Goal: Task Accomplishment & Management: Manage account settings

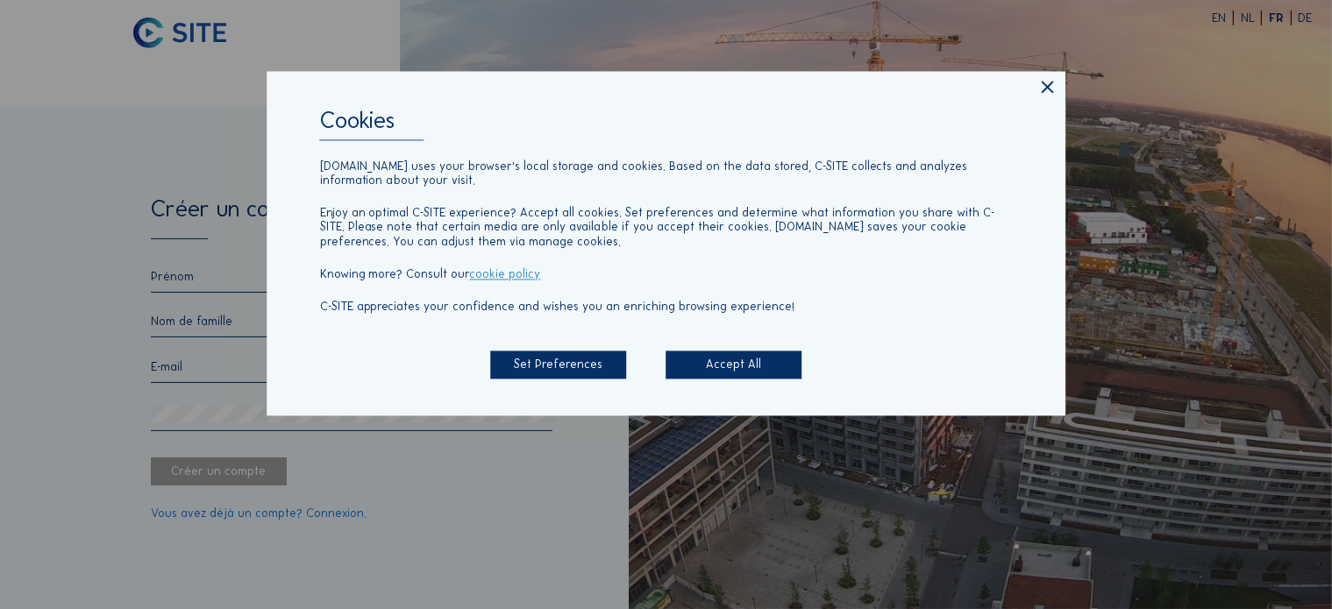
click at [743, 354] on div "Accept All" at bounding box center [734, 365] width 136 height 29
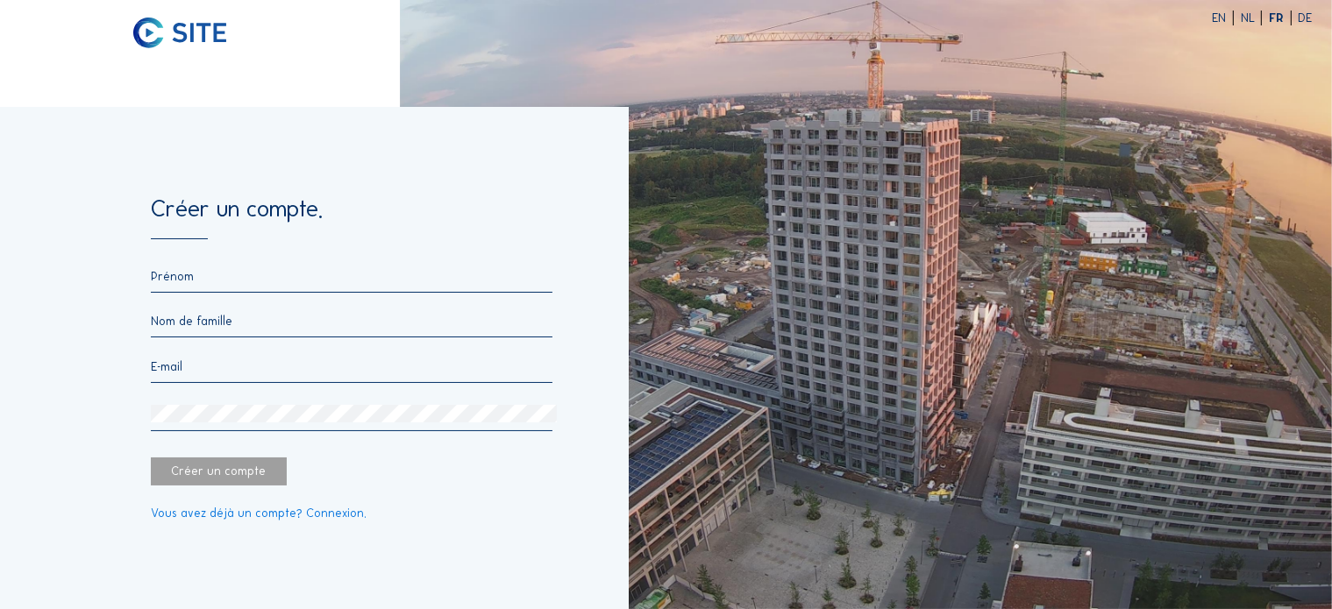
click at [229, 281] on input "text" at bounding box center [352, 276] width 402 height 15
type input "[PERSON_NAME]"
type input "Abrassart"
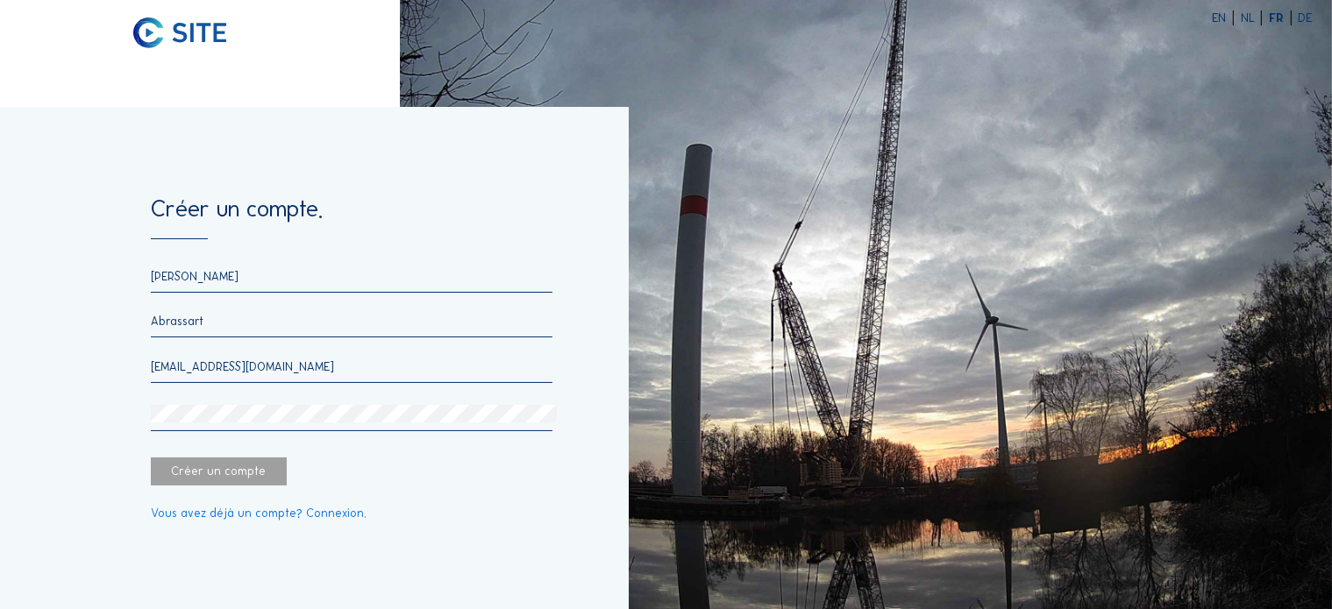
type input "[PERSON_NAME][EMAIL_ADDRESS][DOMAIN_NAME]"
click at [248, 469] on div "Créer un compte" at bounding box center [219, 472] width 136 height 29
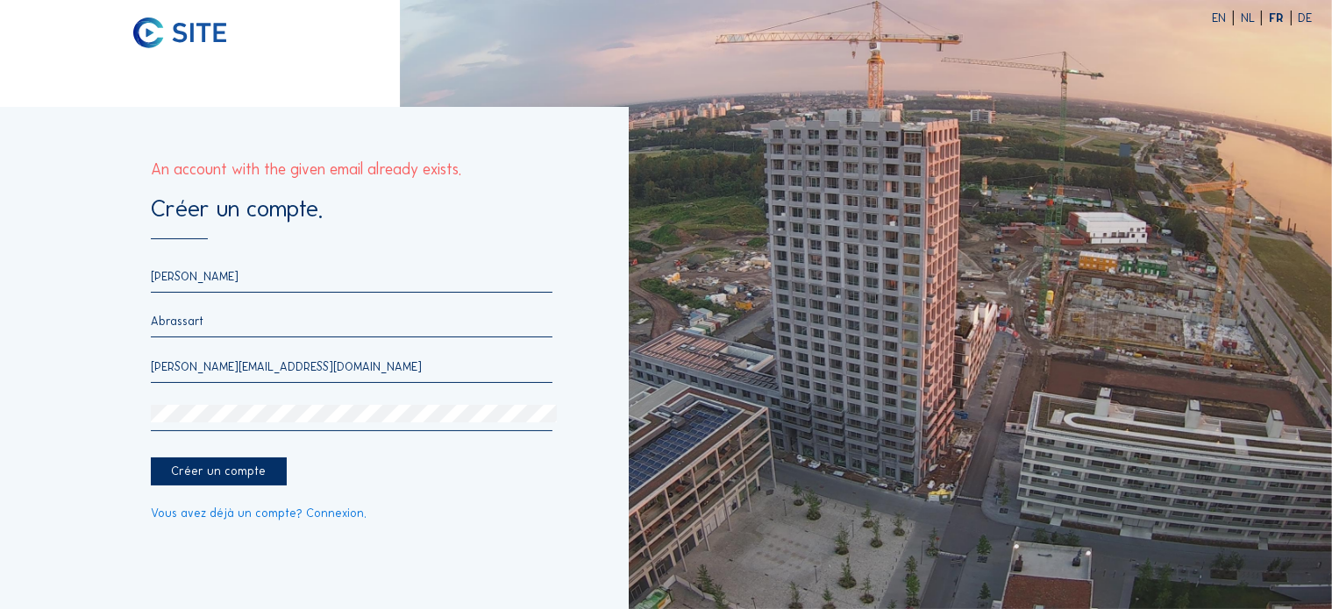
click at [352, 396] on div "[PERSON_NAME] [PERSON_NAME][EMAIL_ADDRESS][DOMAIN_NAME]" at bounding box center [352, 350] width 402 height 162
click at [323, 519] on link "Vous avez déjà un compte? Connexion." at bounding box center [259, 514] width 216 height 12
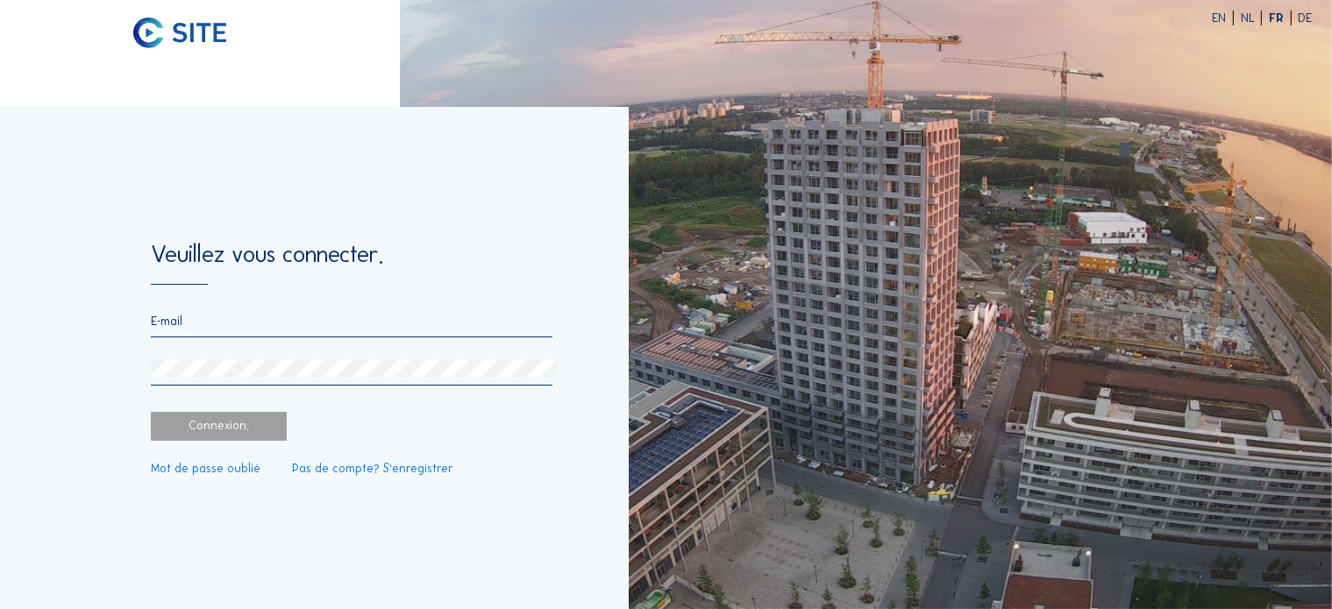
click at [189, 322] on input "email" at bounding box center [352, 321] width 402 height 15
type input "[PERSON_NAME][EMAIL_ADDRESS][DOMAIN_NAME]"
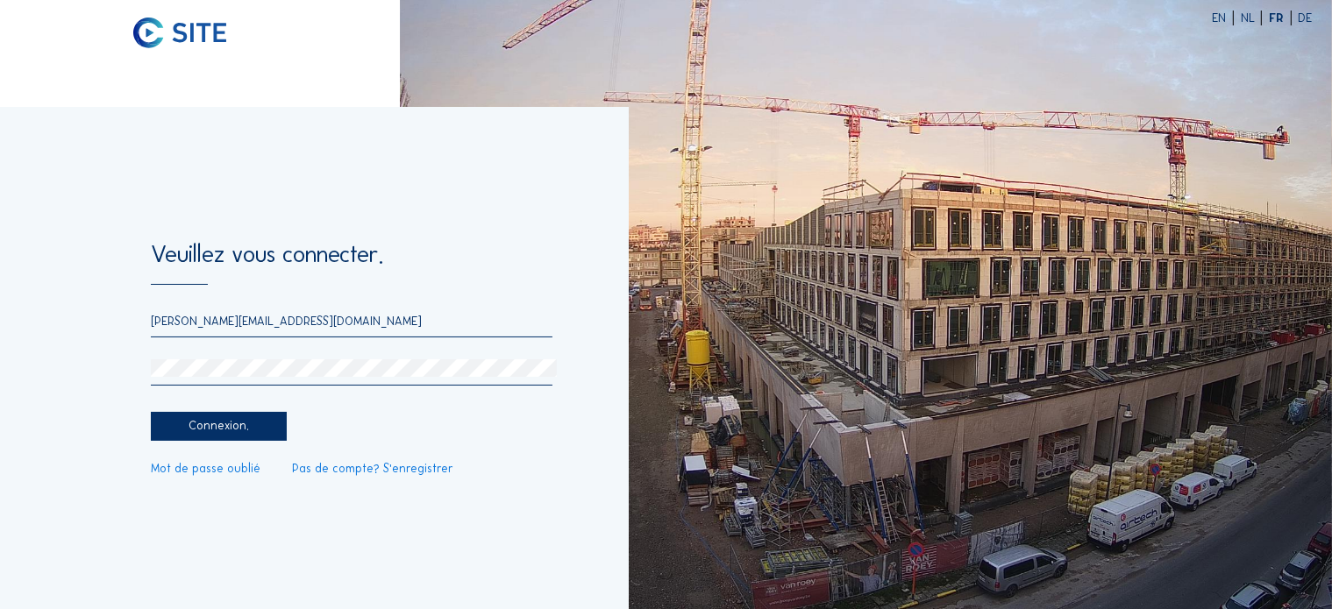
click at [225, 424] on div "Connexion." at bounding box center [219, 426] width 136 height 29
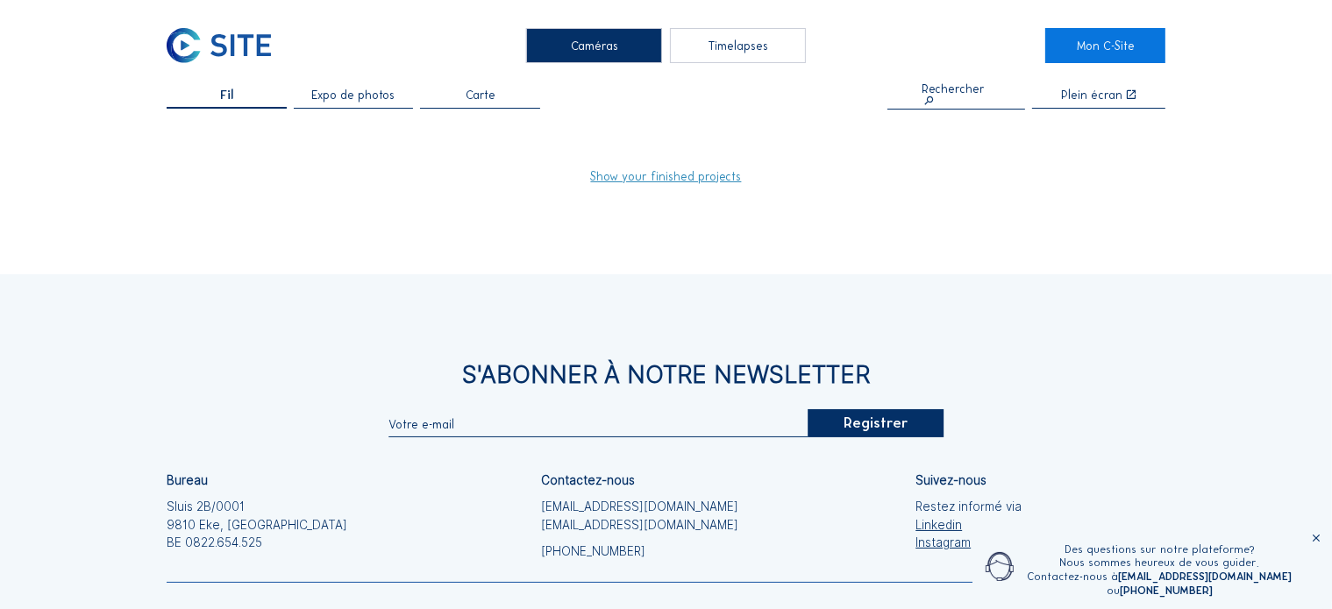
click at [667, 176] on link "Show your finished projects" at bounding box center [666, 177] width 151 height 12
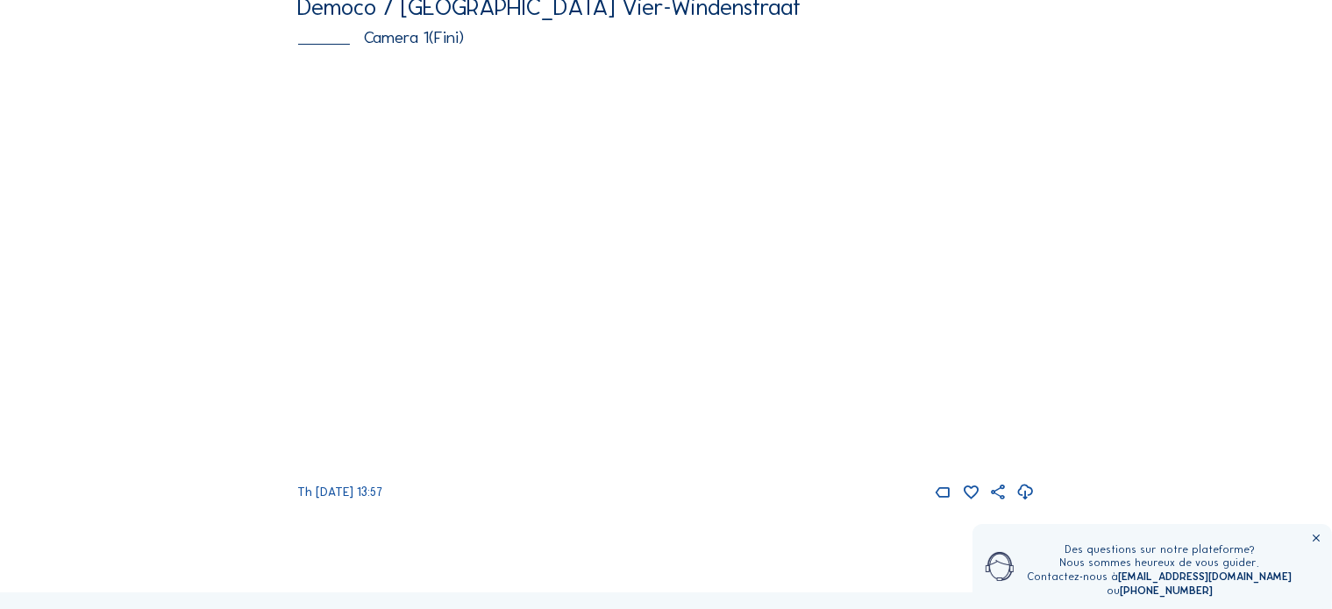
scroll to position [263, 0]
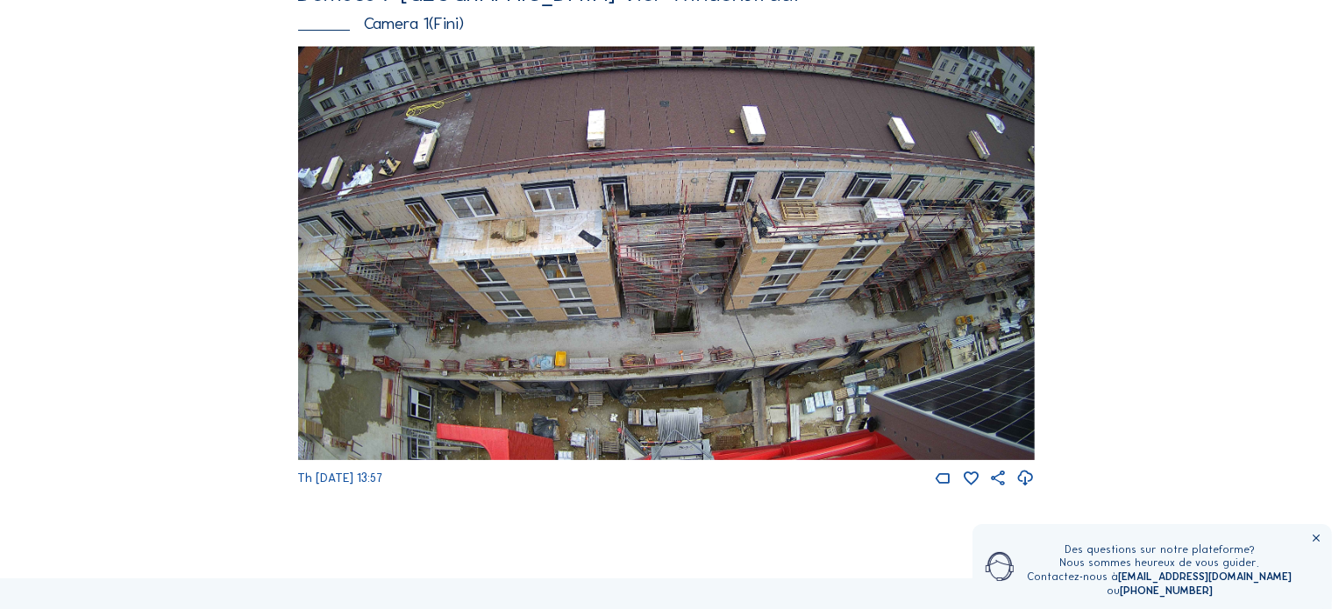
click at [924, 364] on img at bounding box center [666, 253] width 737 height 415
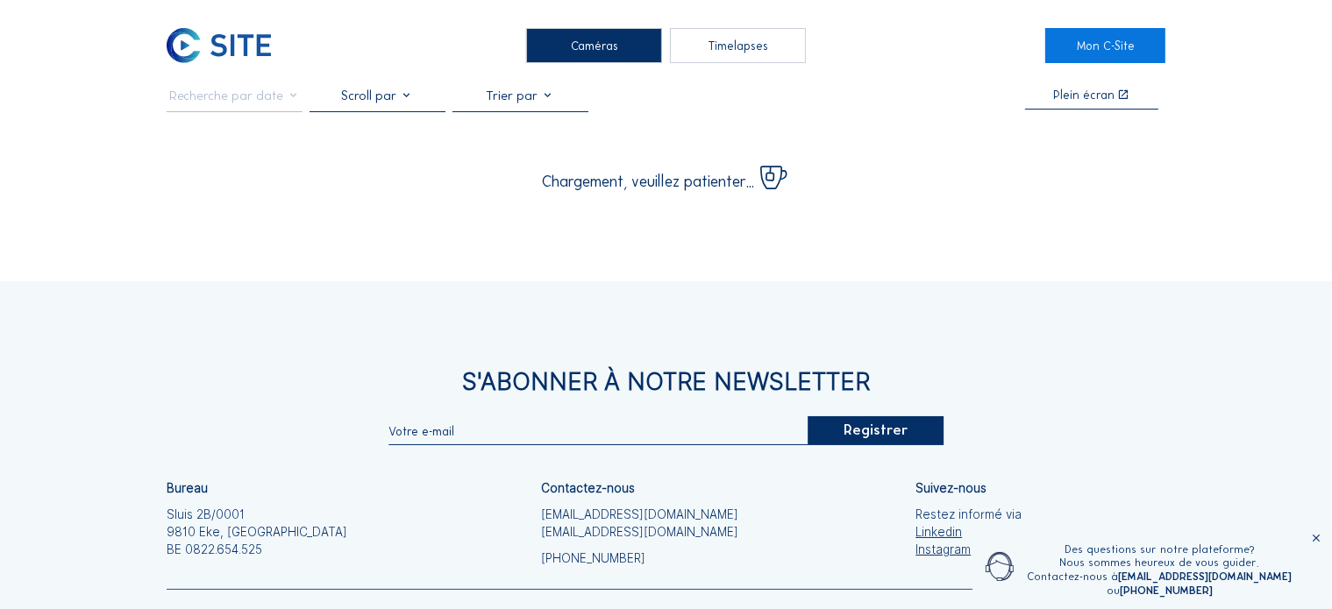
click at [996, 281] on div "Caméras Timelapses Mon C-Site Plein écran Chargement, veuillez patienter... S'A…" at bounding box center [666, 382] width 1332 height 764
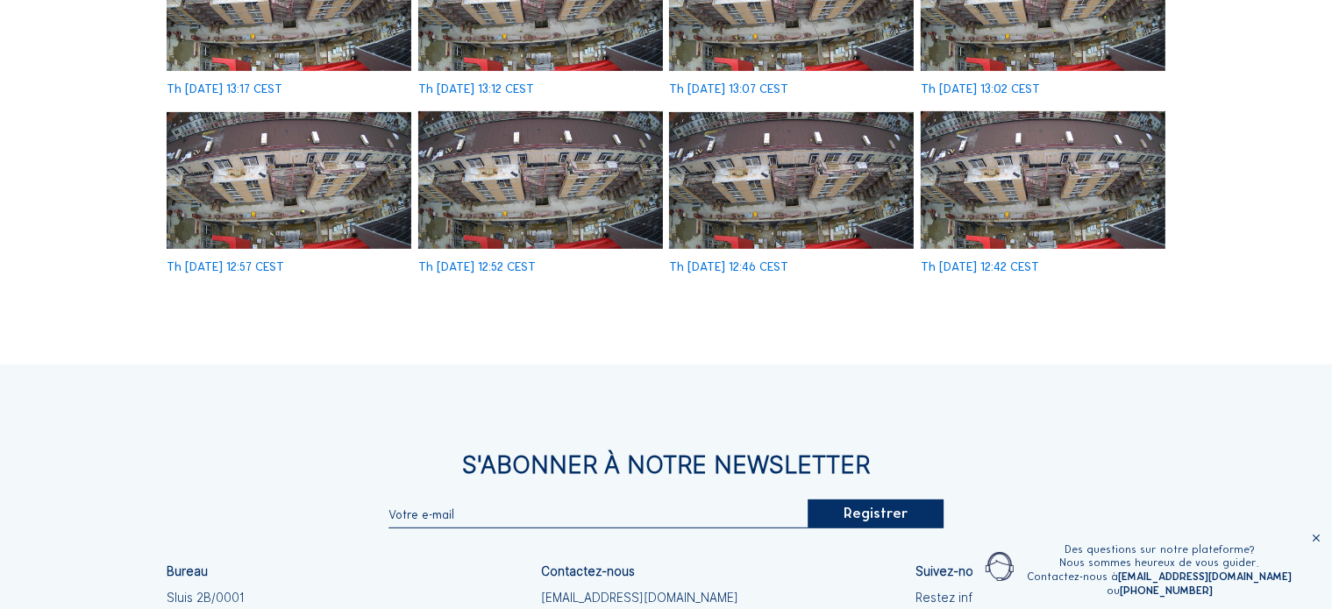
scroll to position [614, 0]
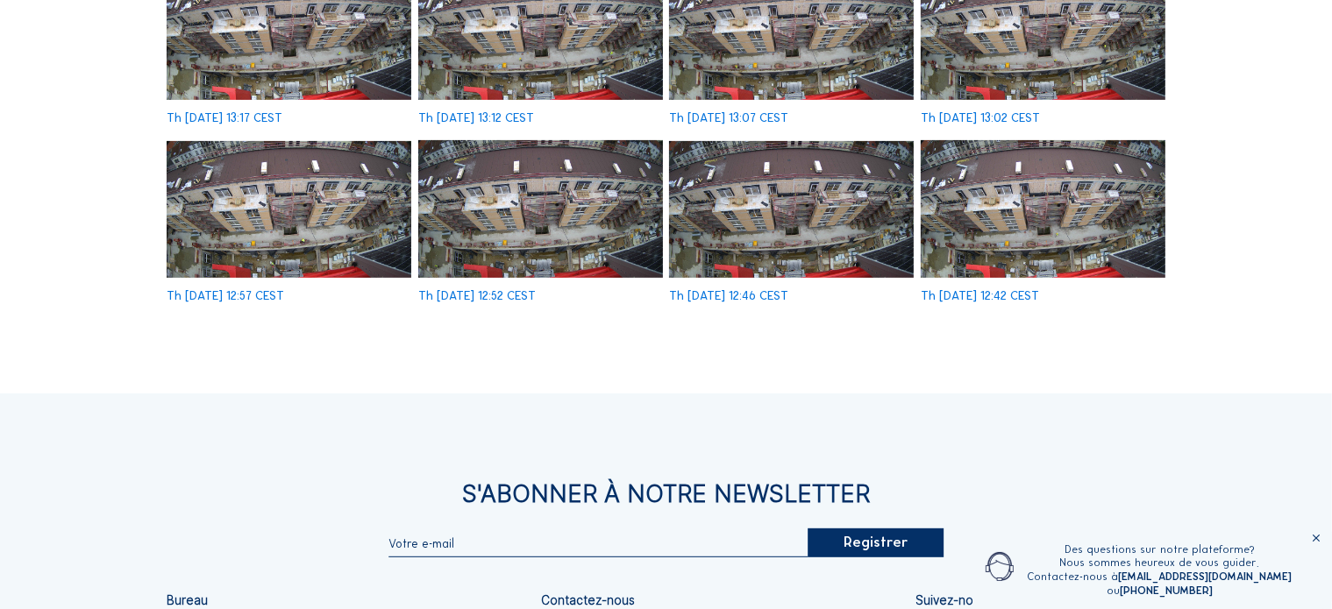
click at [1055, 220] on img at bounding box center [1043, 209] width 245 height 138
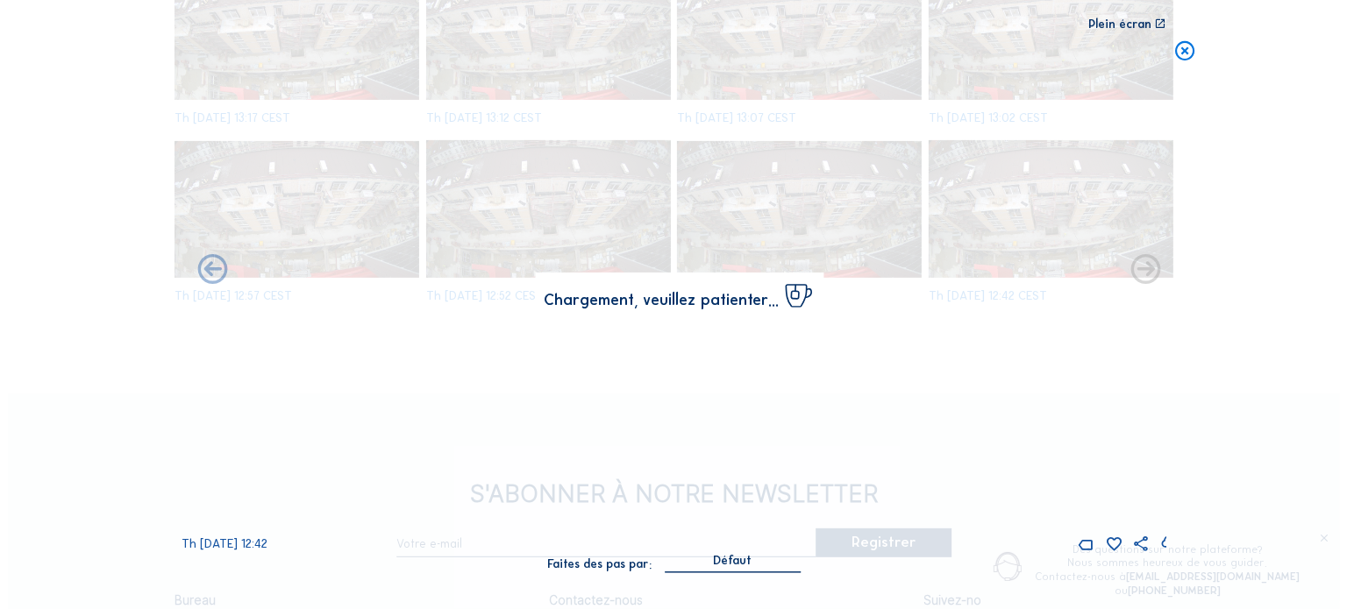
scroll to position [617, 0]
